Goal: Information Seeking & Learning: Learn about a topic

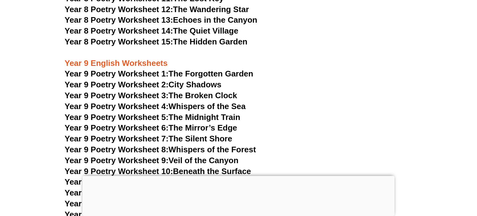
scroll to position [4225, 0]
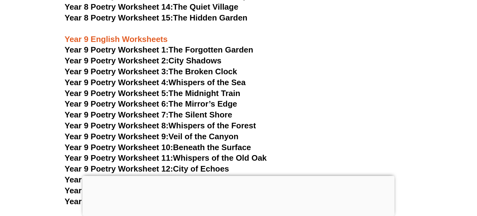
click at [187, 110] on link "Year 9 Poetry Worksheet 7: The Silent Shore" at bounding box center [149, 114] width 168 height 9
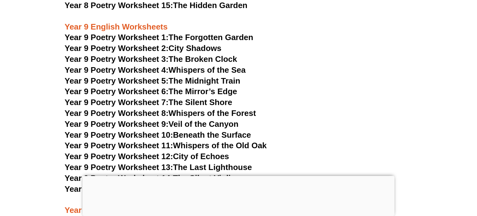
click at [177, 173] on link "Year 9 Poetry Worksheet 14: The Silent Violin" at bounding box center [150, 177] width 171 height 9
click at [326, 97] on h3 "Year 9 Poetry Worksheet 7: The Silent Shore" at bounding box center [239, 102] width 348 height 11
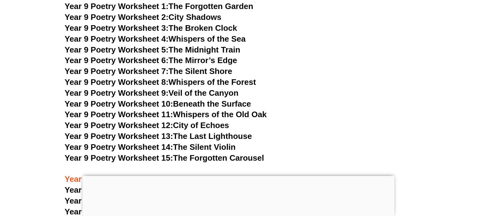
scroll to position [4275, 0]
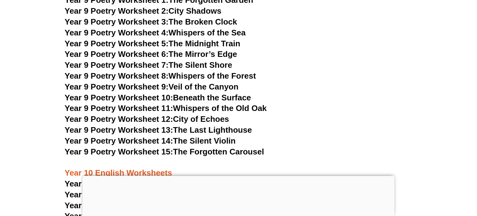
click at [188, 147] on link "Year 9 Poetry Worksheet 15: The Forgotten Carousel" at bounding box center [165, 151] width 200 height 9
click at [359, 114] on h3 "Year 9 Poetry Worksheet 12: City of Echoes" at bounding box center [239, 119] width 348 height 11
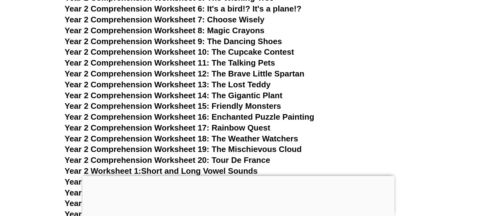
scroll to position [1552, 0]
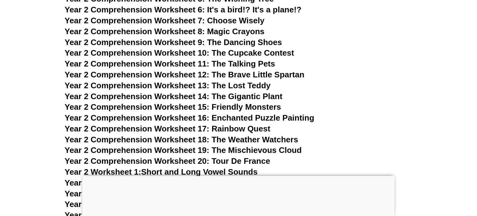
click at [94, 21] on span "Year 2 Comprehension Worksheet 7:" at bounding box center [135, 20] width 140 height 9
click at [179, 127] on span "Year 2 Comprehension Worksheet 17: Rainbow Quest" at bounding box center [168, 128] width 206 height 9
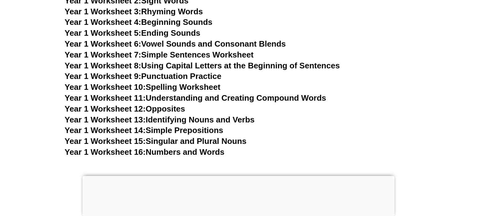
scroll to position [1216, 0]
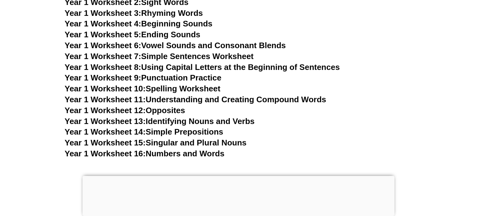
click at [149, 120] on link "Year 1 Worksheet 13: Identifying Nouns and Verbs" at bounding box center [160, 121] width 190 height 9
click at [370, 61] on h3 "Year 1 Worksheet 7: Simple Sentences Worksheet" at bounding box center [239, 56] width 348 height 11
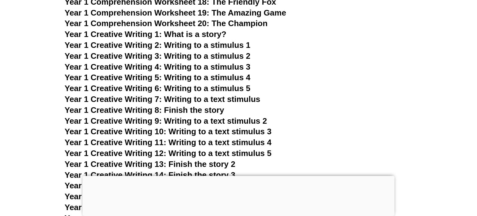
scroll to position [992, 0]
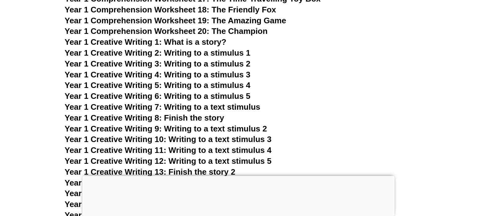
click at [157, 21] on span "Year 1 Comprehension Worksheet 19: The Amazing Game" at bounding box center [176, 20] width 222 height 9
click at [358, 80] on h3 "Year 1 Creative Writing 5: Writing to a stimulus 4" at bounding box center [239, 85] width 348 height 11
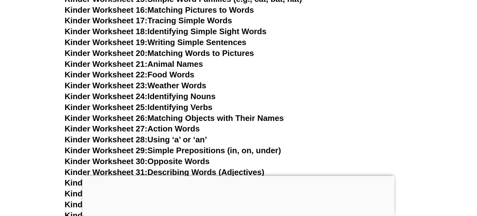
scroll to position [420, 0]
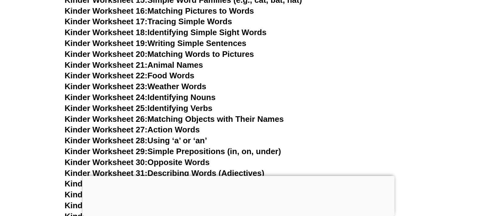
click at [142, 67] on span "Kinder Worksheet 21:" at bounding box center [106, 64] width 83 height 9
click at [182, 80] on link "Kinder Worksheet 22: Food Words" at bounding box center [130, 75] width 130 height 9
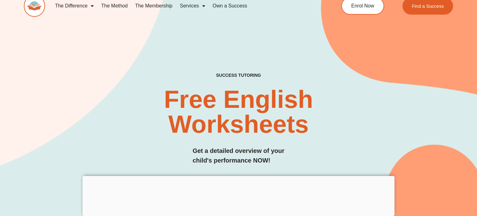
scroll to position [0, 0]
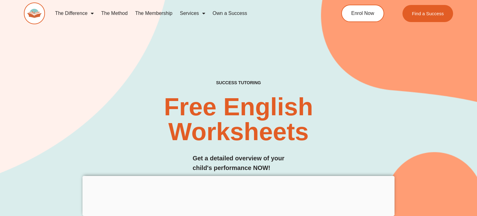
click at [168, 16] on link "The Membership" at bounding box center [153, 13] width 45 height 14
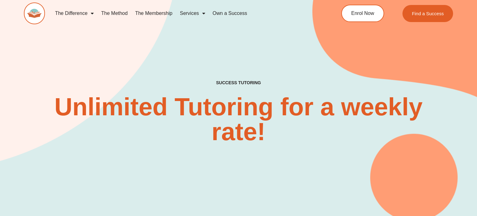
scroll to position [224, 0]
